Goal: Transaction & Acquisition: Purchase product/service

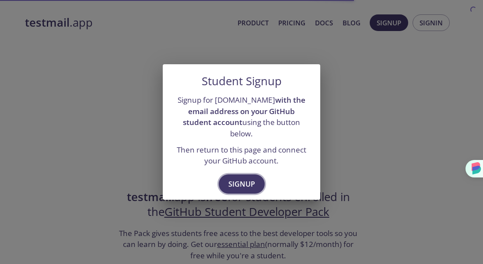
click at [238, 178] on span "Signup" at bounding box center [242, 184] width 27 height 12
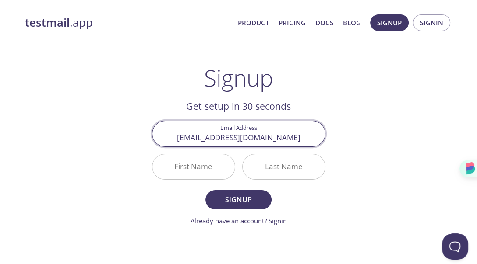
type input "mphp.iamt@gmail.com"
click at [190, 167] on input "First Name" at bounding box center [193, 167] width 82 height 25
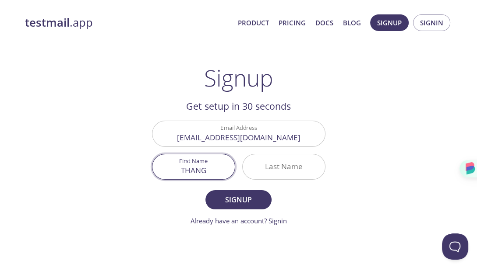
type input "THANG"
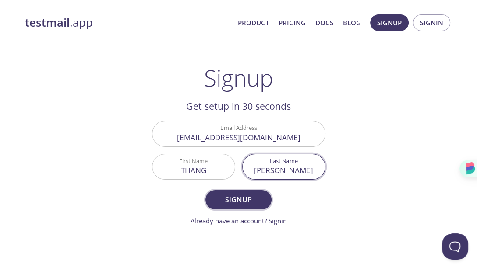
type input "NGUYEN"
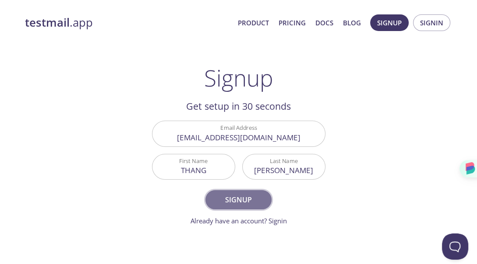
click at [233, 194] on span "Signup" at bounding box center [238, 200] width 46 height 12
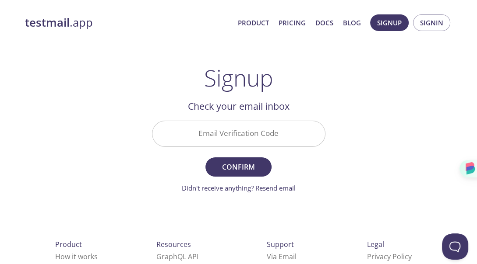
click at [191, 132] on input "Email Verification Code" at bounding box center [238, 133] width 172 height 25
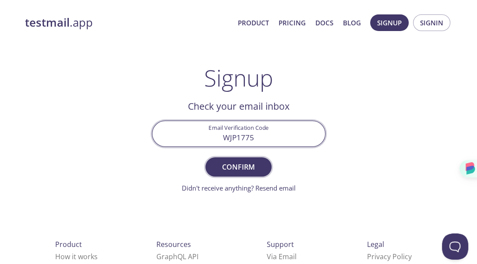
type input "WJP1775"
drag, startPoint x: 238, startPoint y: 168, endPoint x: 243, endPoint y: 166, distance: 5.4
click at [240, 167] on span "Confirm" at bounding box center [238, 167] width 46 height 12
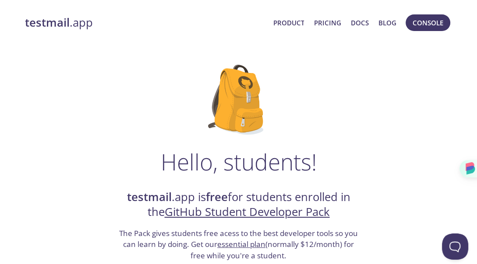
scroll to position [131, 0]
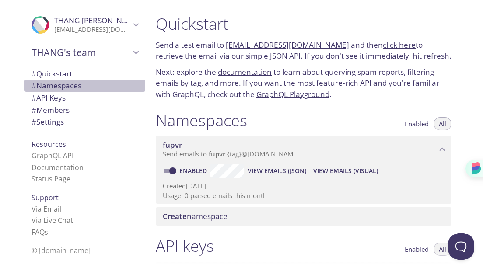
click at [62, 80] on div "# Namespaces" at bounding box center [85, 86] width 121 height 12
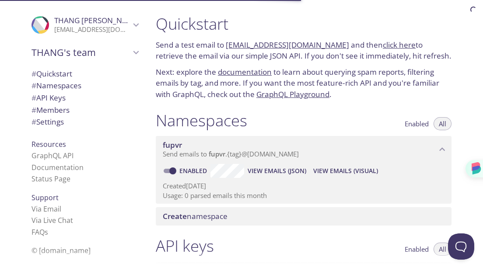
click at [57, 99] on span "# API Keys" at bounding box center [49, 98] width 34 height 10
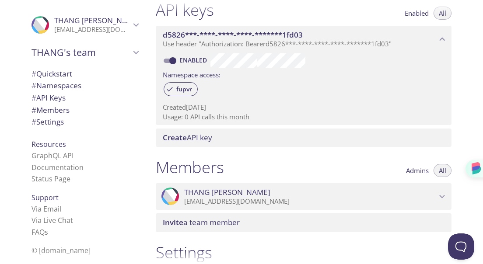
scroll to position [358, 0]
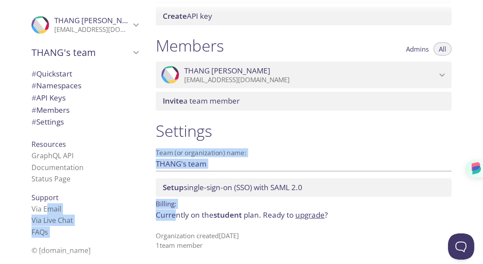
drag, startPoint x: 39, startPoint y: 204, endPoint x: 175, endPoint y: 218, distance: 136.1
click at [175, 218] on div ".cls-1 { fill: #6d5ca8; } .cls-2 { fill: #3fc191; } .cls-3 { fill: #3b4752; } .…" at bounding box center [241, 132] width 483 height 264
click at [54, 81] on span "# Namespaces" at bounding box center [57, 86] width 50 height 10
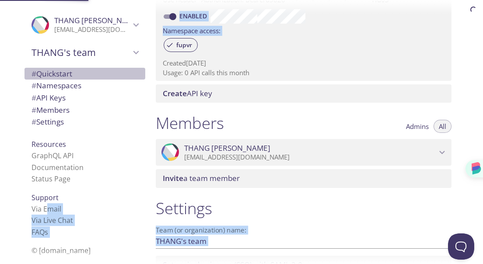
click at [55, 74] on span "# Quickstart" at bounding box center [52, 74] width 41 height 10
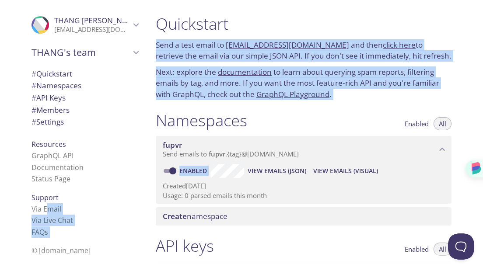
click at [303, 123] on div "Namespaces Enabled All" at bounding box center [304, 122] width 296 height 22
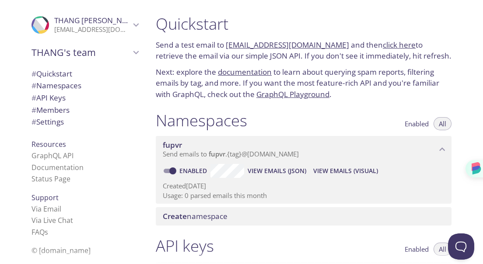
click at [388, 43] on link "click here" at bounding box center [399, 45] width 33 height 10
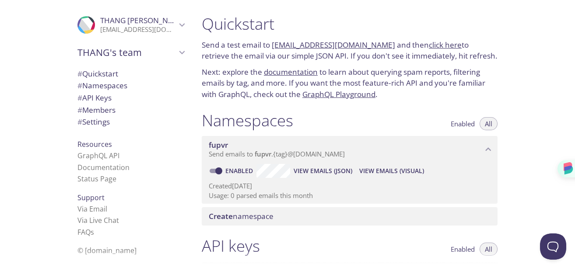
click at [335, 167] on span "View Emails (JSON)" at bounding box center [323, 171] width 59 height 11
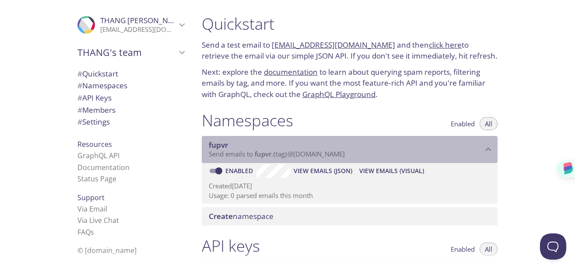
click at [483, 153] on icon "fupvr namespace" at bounding box center [488, 149] width 11 height 11
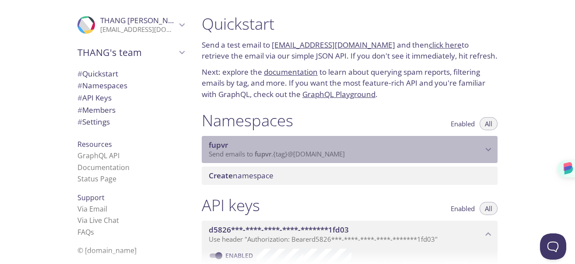
click at [483, 153] on icon "fupvr namespace" at bounding box center [488, 149] width 11 height 11
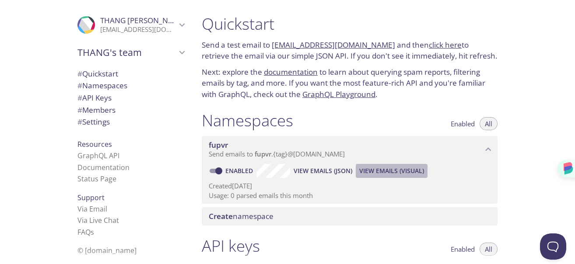
click at [387, 173] on span "View Emails (Visual)" at bounding box center [391, 171] width 65 height 11
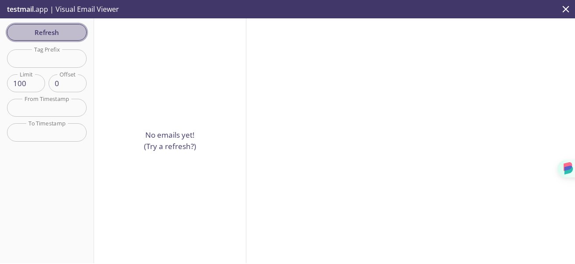
click at [42, 34] on span "Refresh" at bounding box center [47, 32] width 66 height 11
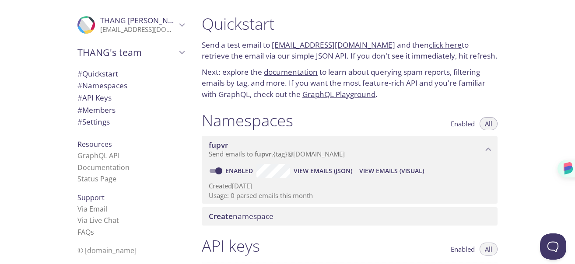
click at [106, 72] on span "# Quickstart" at bounding box center [97, 74] width 41 height 10
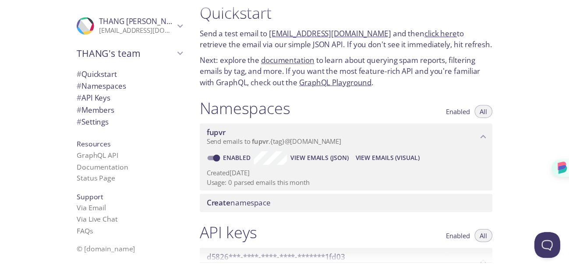
scroll to position [14, 0]
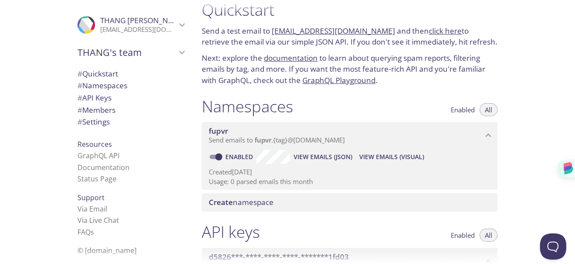
click at [253, 199] on span "Create namespace" at bounding box center [241, 202] width 65 height 10
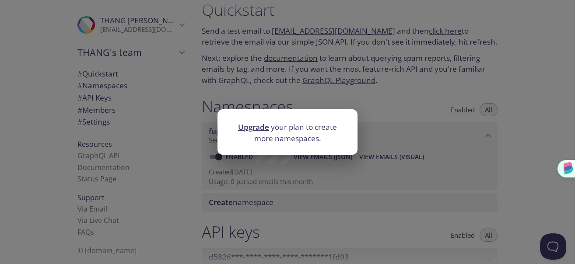
click at [253, 127] on link "Upgrade" at bounding box center [253, 127] width 31 height 10
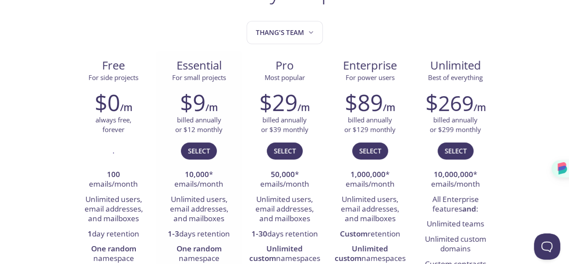
scroll to position [175, 0]
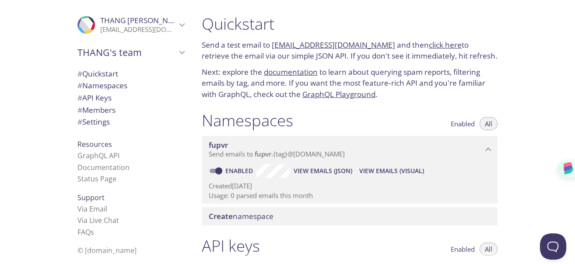
click at [113, 90] on span "# Namespaces" at bounding box center [102, 86] width 50 height 10
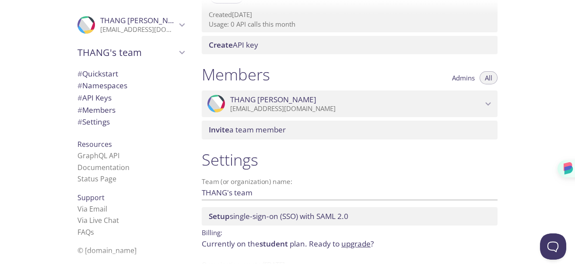
scroll to position [358, 0]
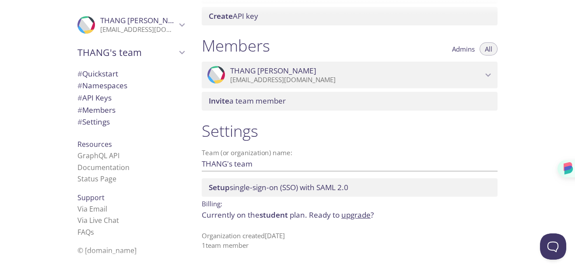
click at [101, 89] on span "# Namespaces" at bounding box center [102, 86] width 50 height 10
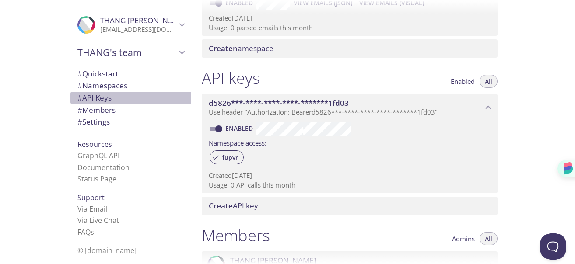
click at [97, 96] on span "# API Keys" at bounding box center [94, 98] width 34 height 10
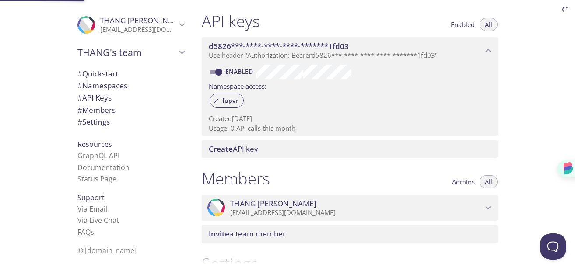
click at [88, 109] on span "# Members" at bounding box center [96, 110] width 38 height 10
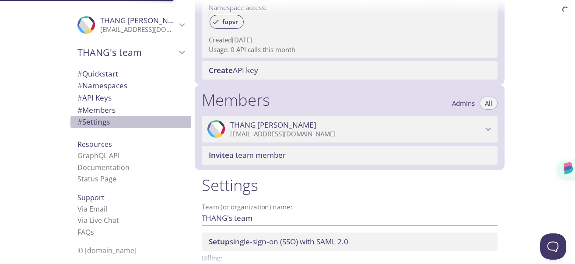
click at [86, 123] on span "# Settings" at bounding box center [93, 122] width 32 height 10
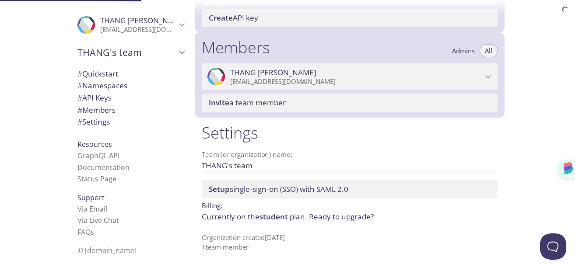
scroll to position [358, 0]
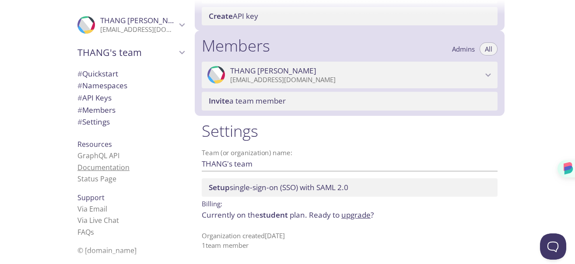
click at [87, 164] on link "Documentation" at bounding box center [103, 168] width 52 height 10
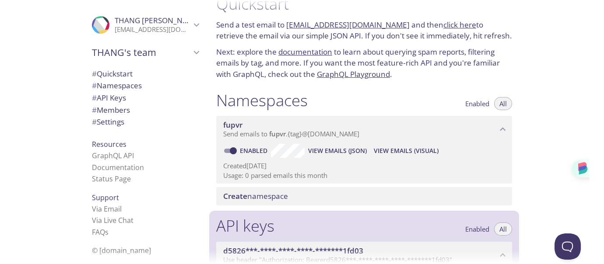
scroll to position [0, 0]
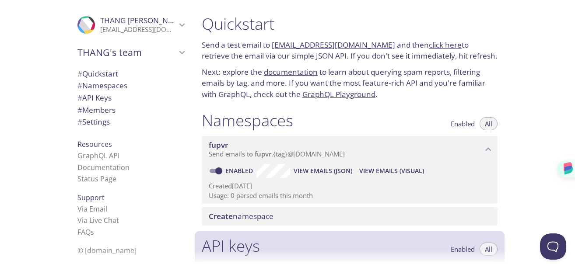
drag, startPoint x: 341, startPoint y: 173, endPoint x: 441, endPoint y: 213, distance: 108.0
click at [441, 213] on div "Namespaces Enabled All fupvr Send emails to fupvr . {tag} @inbox.testmail.app E…" at bounding box center [350, 169] width 310 height 126
click at [305, 42] on link "fupvr.test@inbox.testmail.app" at bounding box center [333, 45] width 123 height 10
click at [429, 49] on link "click here" at bounding box center [445, 45] width 33 height 10
drag, startPoint x: 271, startPoint y: 42, endPoint x: 376, endPoint y: 40, distance: 105.5
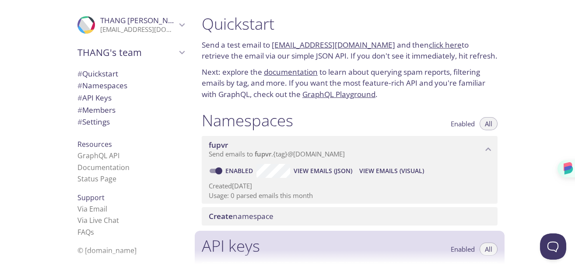
click at [376, 40] on p "Send a test email to fupvr.test@inbox.testmail.app and then click here to retri…" at bounding box center [350, 50] width 296 height 22
copy p "fupvr.test@inbox.testmail.app"
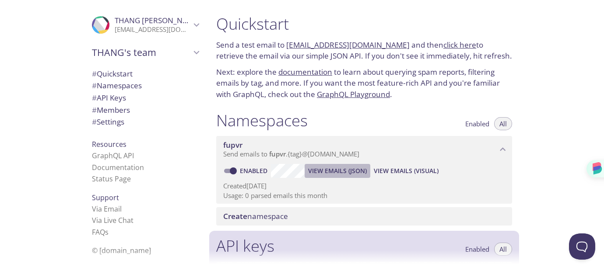
click at [355, 172] on span "View Emails (JSON)" at bounding box center [337, 171] width 59 height 11
click at [412, 167] on span "View Emails (Visual)" at bounding box center [406, 171] width 65 height 11
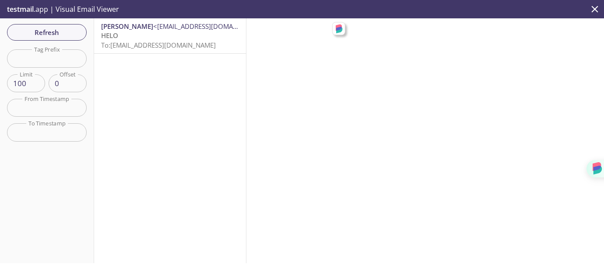
click at [141, 31] on span "THANG NGUYEN <thangcolabd@gmail.com>" at bounding box center [170, 26] width 138 height 9
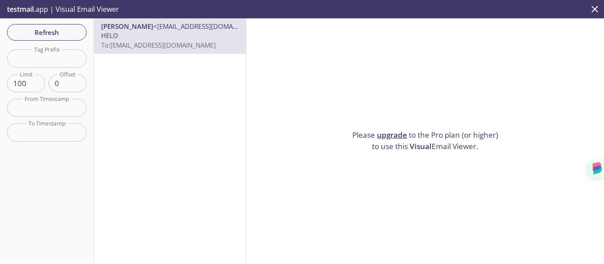
click at [328, 97] on div "Please upgrade to the Pro plan (or higher) to use this Visual Email Viewer." at bounding box center [425, 140] width 358 height 245
click at [176, 46] on span "To: fupvr.test@inbox.testmail.app" at bounding box center [158, 45] width 115 height 9
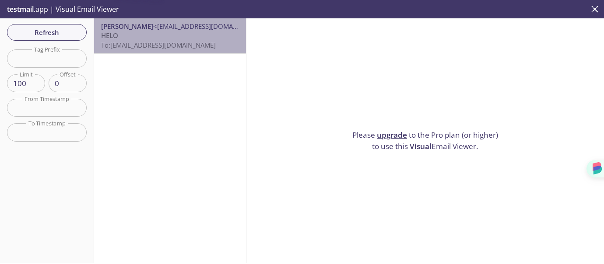
click at [175, 46] on span "To: fupvr.test@inbox.testmail.app" at bounding box center [158, 45] width 115 height 9
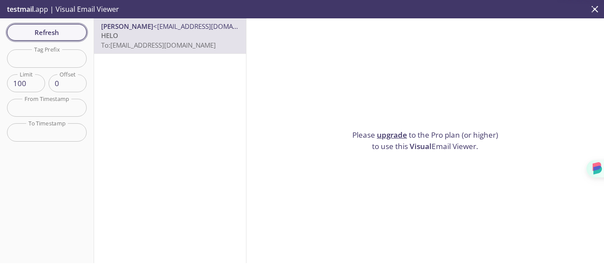
click at [46, 28] on span "Refresh" at bounding box center [47, 32] width 66 height 11
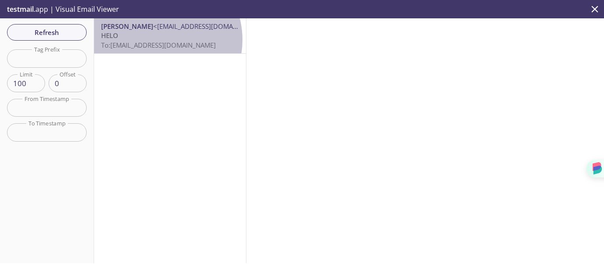
click at [155, 40] on p "HELO To: fupvr.test@inbox.testmail.app" at bounding box center [170, 40] width 138 height 19
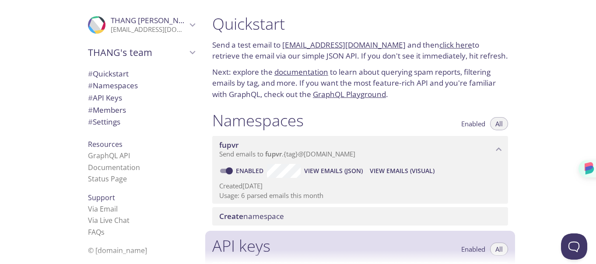
click at [402, 173] on span "View Emails (Visual)" at bounding box center [402, 171] width 65 height 11
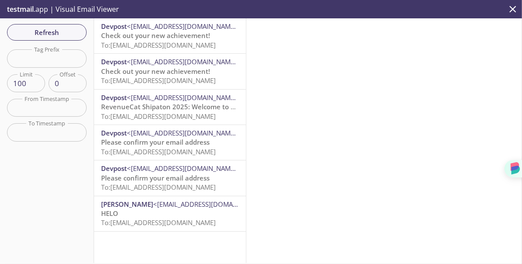
click at [95, 9] on p "testmail .app | Visual Email Viewer" at bounding box center [62, 9] width 124 height 18
click at [122, 36] on span "Check out your new achievement!" at bounding box center [155, 35] width 109 height 9
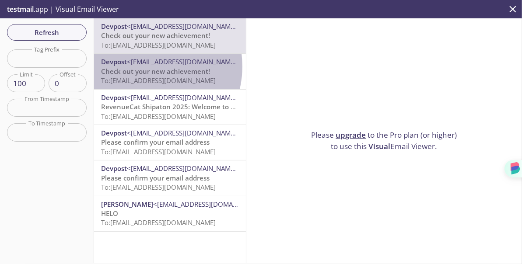
click at [144, 67] on span "Devpost <support@devpost.com>" at bounding box center [170, 61] width 138 height 9
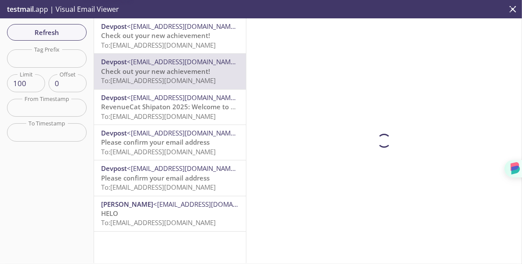
click at [145, 42] on span "To: fupvr.tek@inbox.testmail.app" at bounding box center [158, 45] width 115 height 9
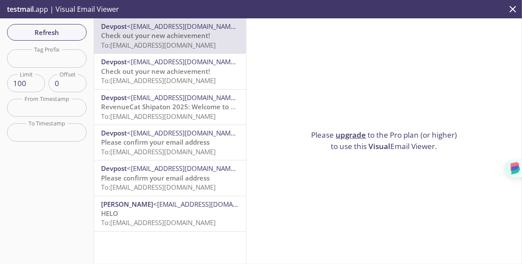
click at [142, 80] on span "To: fupvr.test@inbox.testmail.app" at bounding box center [158, 80] width 115 height 9
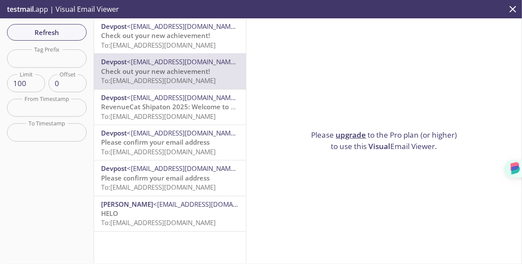
click at [142, 110] on span "RevenueCat Shipaton 2025: Welcome to Shipaton 2025!" at bounding box center [189, 106] width 177 height 9
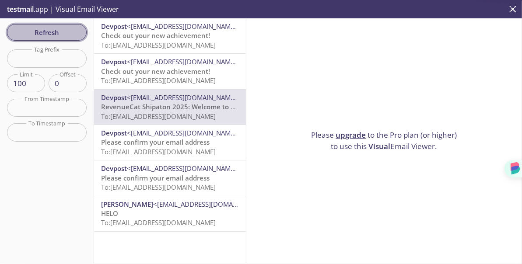
click at [53, 33] on span "Refresh" at bounding box center [47, 32] width 66 height 11
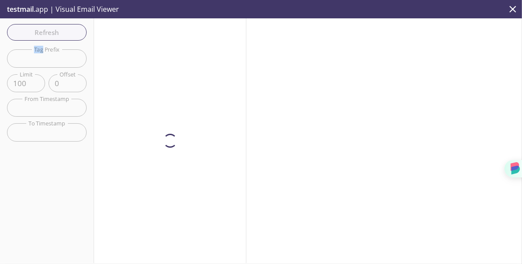
click at [53, 33] on div "Refresh Filters Tag Prefix Tag Prefix Limit 100 Limit Offset 0 Offset From Time…" at bounding box center [47, 140] width 94 height 245
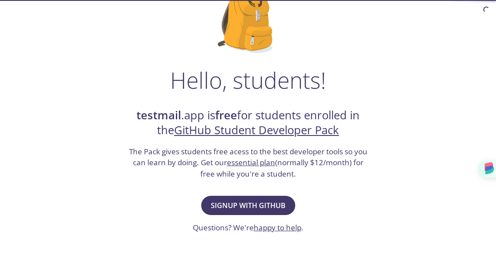
scroll to position [131, 0]
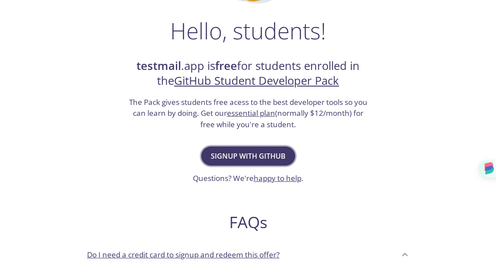
click at [251, 158] on span "Signup with GitHub" at bounding box center [248, 156] width 75 height 12
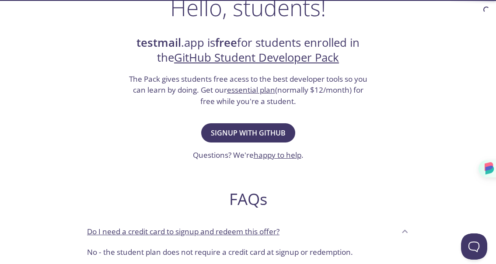
scroll to position [175, 0]
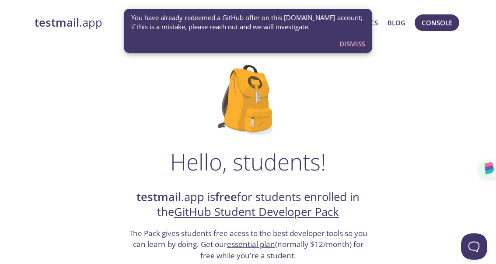
click at [341, 44] on span "Dismiss" at bounding box center [353, 43] width 26 height 11
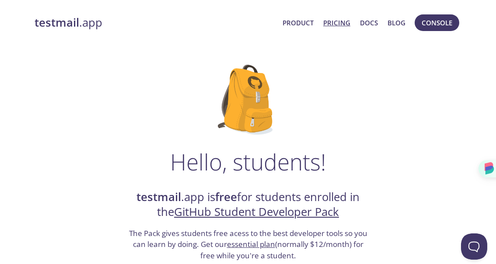
click at [336, 25] on link "Pricing" at bounding box center [337, 22] width 27 height 11
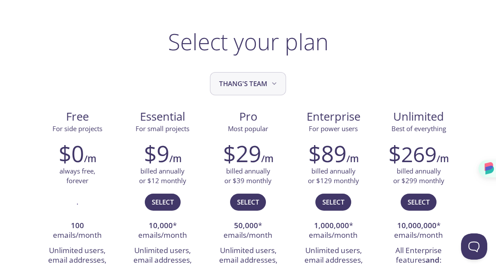
scroll to position [44, 0]
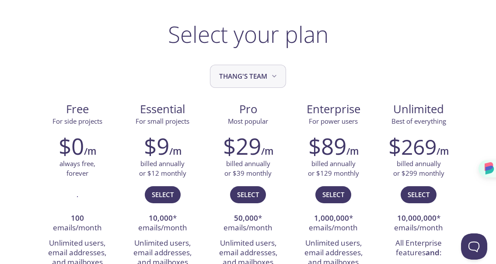
click at [252, 79] on span "THANG's team" at bounding box center [249, 76] width 60 height 12
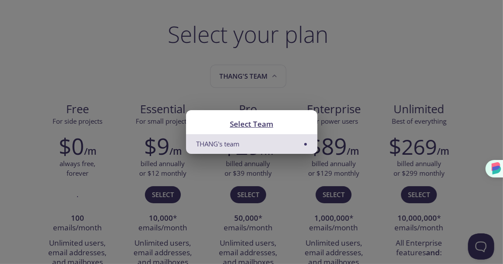
click at [150, 50] on div "Select Team THANG's team" at bounding box center [251, 132] width 503 height 264
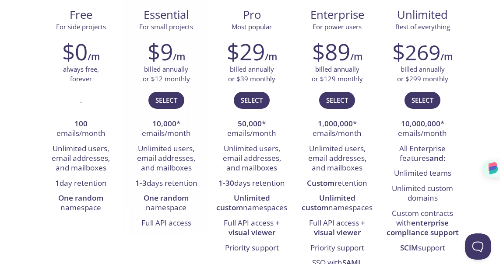
scroll to position [131, 0]
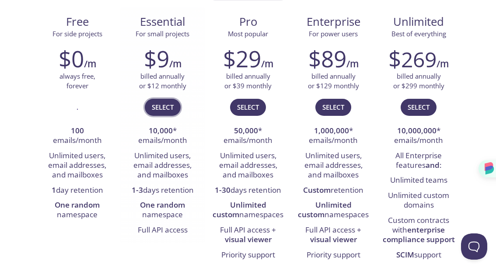
click at [163, 112] on span "Select" at bounding box center [163, 107] width 22 height 11
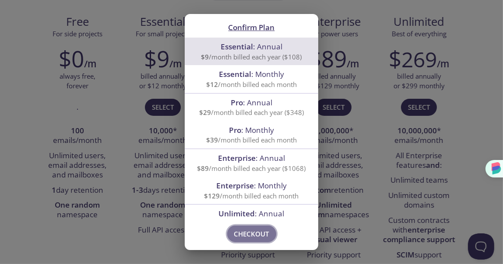
click at [256, 230] on span "Checkout" at bounding box center [251, 234] width 35 height 11
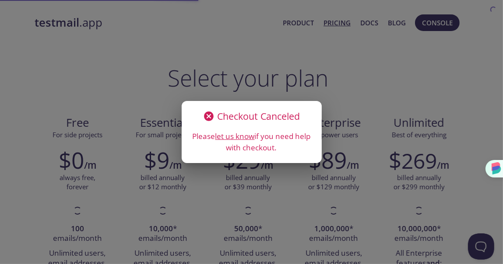
click at [397, 128] on div "Checkout Canceled Please let us know if you need help with checkout." at bounding box center [251, 132] width 503 height 264
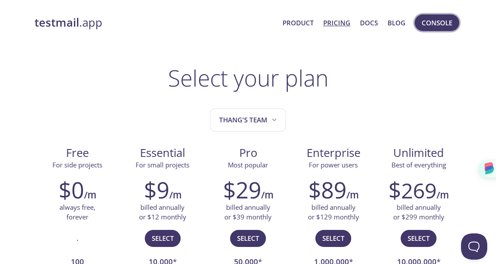
click at [432, 25] on span "Console" at bounding box center [437, 22] width 31 height 11
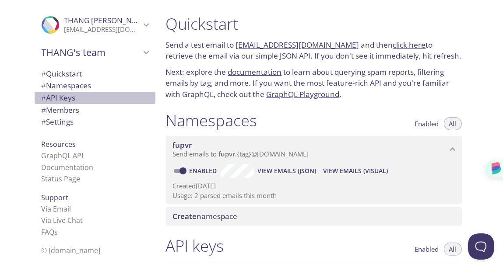
click at [58, 97] on span "# API Keys" at bounding box center [59, 98] width 34 height 10
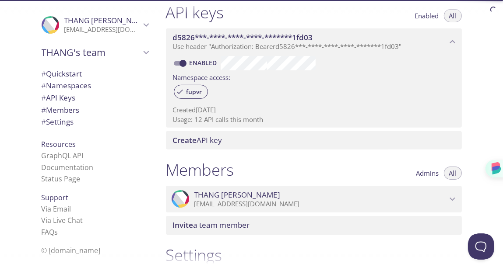
scroll to position [236, 0]
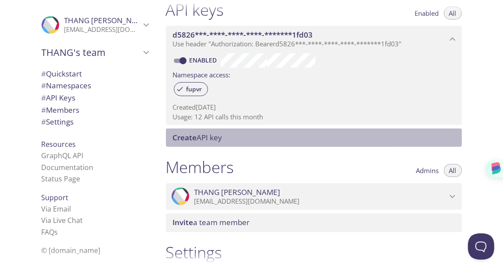
click at [256, 134] on span "Create API key" at bounding box center [315, 138] width 285 height 10
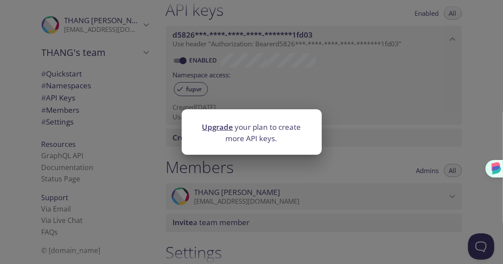
click at [366, 166] on div "Upgrade your plan to create more API keys." at bounding box center [251, 132] width 503 height 264
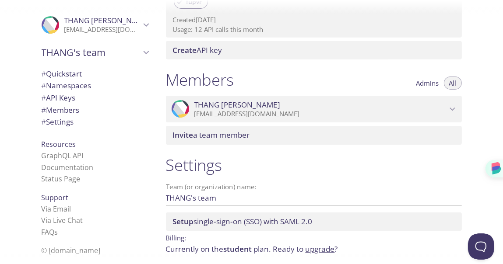
scroll to position [105, 0]
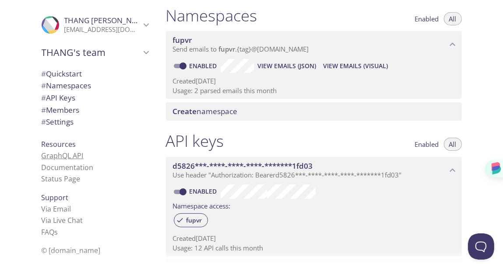
click at [67, 151] on link "GraphQL API" at bounding box center [63, 156] width 42 height 10
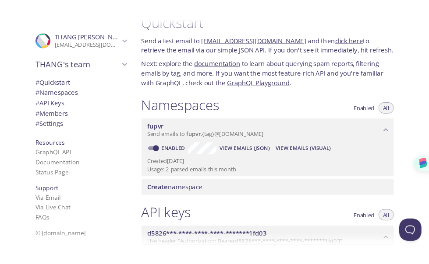
scroll to position [18, 0]
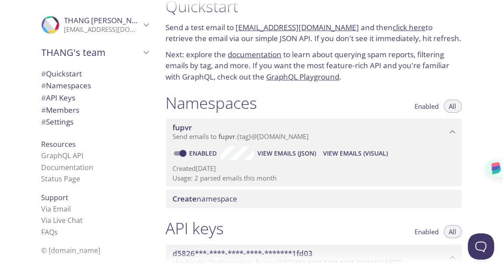
click at [297, 154] on span "View Emails (JSON)" at bounding box center [286, 153] width 59 height 11
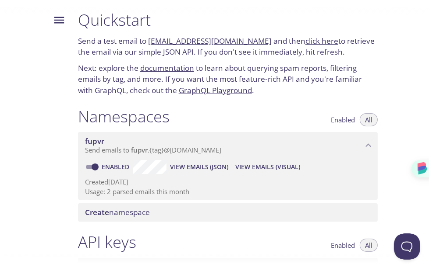
click at [56, 22] on icon "Menu" at bounding box center [59, 20] width 10 height 7
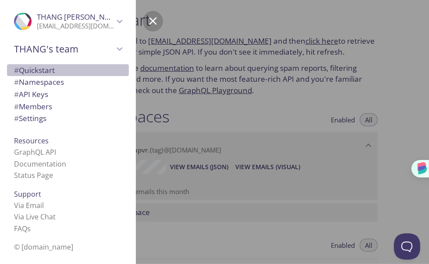
click at [33, 71] on span "# Quickstart" at bounding box center [34, 70] width 41 height 10
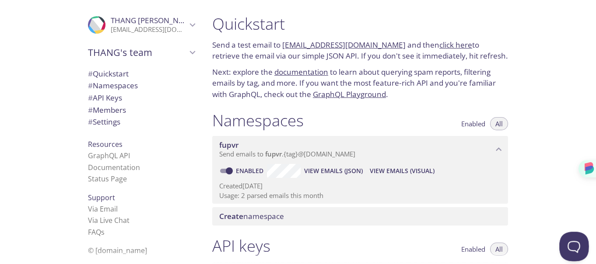
drag, startPoint x: 1147, startPoint y: 478, endPoint x: 579, endPoint y: 248, distance: 612.8
click at [503, 248] on button "Open Beacon popover" at bounding box center [573, 245] width 26 height 26
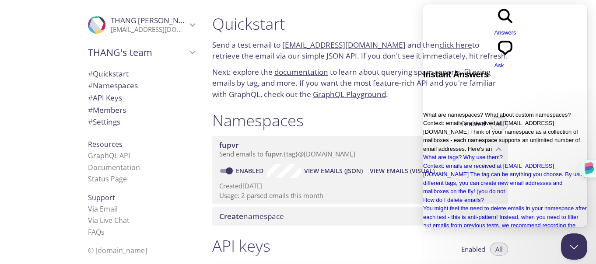
click at [503, 120] on span "Context: emails are received at namespace.tag@inbox.testmail.app Think of your …" at bounding box center [501, 136] width 157 height 32
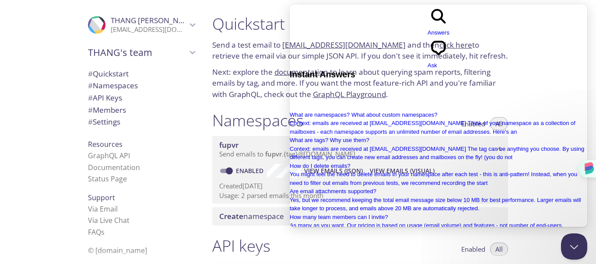
scroll to position [88, 0]
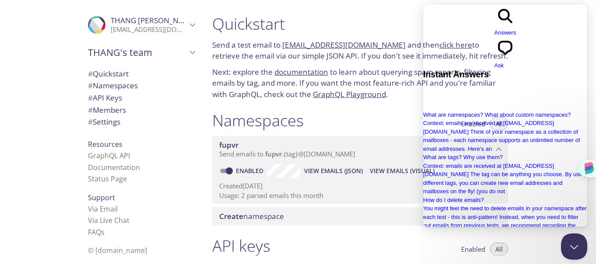
scroll to position [153, 0]
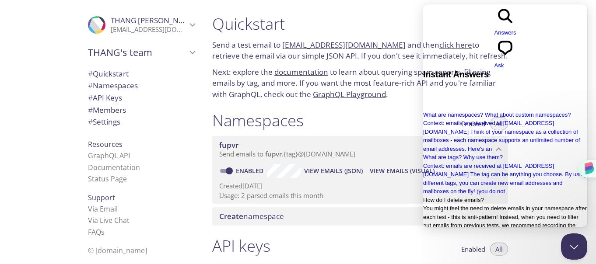
click at [503, 205] on span "You might feel the need to delete emails in your namespace after each test - th…" at bounding box center [505, 221] width 164 height 32
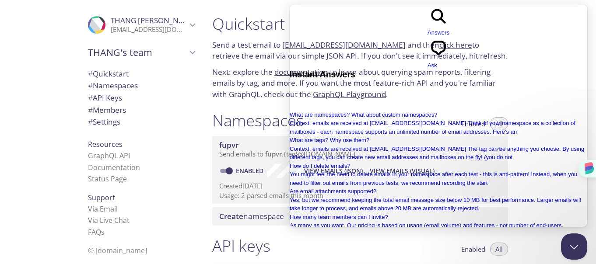
scroll to position [44, 0]
click at [242, 83] on p "Next: explore the documentation to learn about querying spam reports, filtering…" at bounding box center [360, 84] width 296 height 34
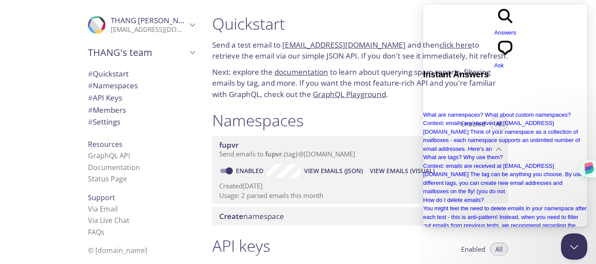
scroll to position [197, 0]
click at [353, 132] on div "Namespaces Enabled All" at bounding box center [360, 122] width 296 height 22
click at [503, 248] on button "Close Beacon popover" at bounding box center [573, 245] width 26 height 26
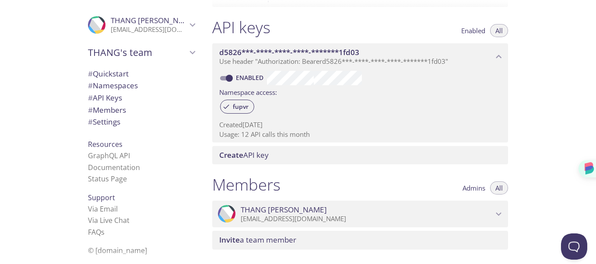
scroll to position [358, 0]
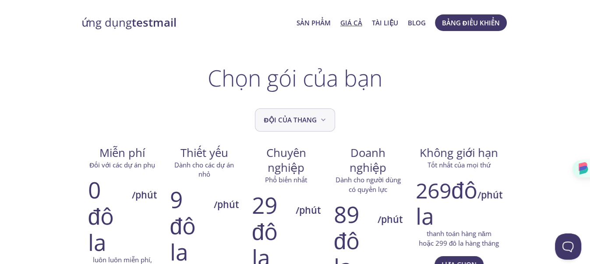
click at [312, 113] on button "Đội của THANG" at bounding box center [295, 120] width 81 height 23
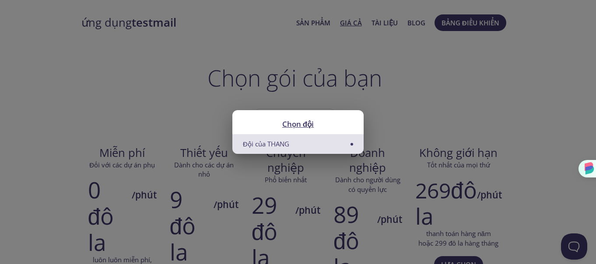
click at [429, 96] on div "Chọn đội Đội của THANG" at bounding box center [298, 132] width 596 height 264
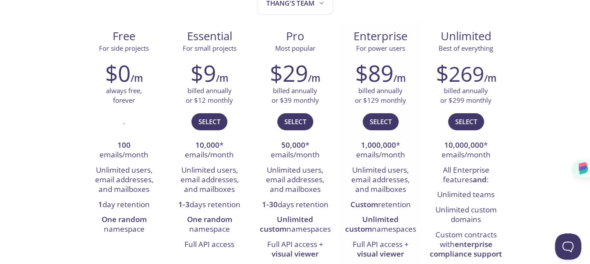
scroll to position [131, 0]
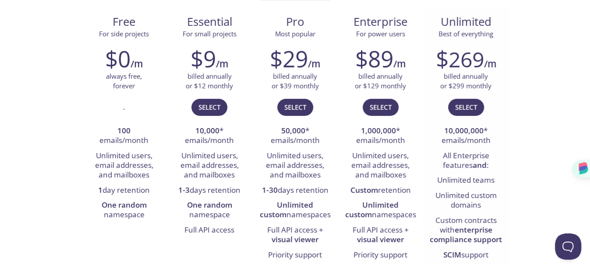
click at [486, 213] on li "Unlimited custom domains" at bounding box center [465, 201] width 72 height 25
